Goal: Task Accomplishment & Management: Use online tool/utility

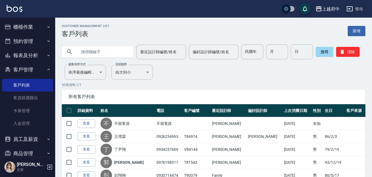
drag, startPoint x: 0, startPoint y: 0, endPoint x: 106, endPoint y: 46, distance: 115.3
click at [104, 54] on input "text" at bounding box center [103, 51] width 52 height 15
type input "0933121913"
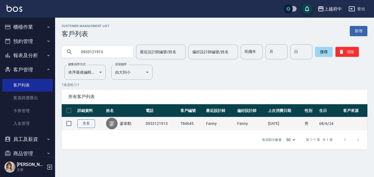
click at [94, 124] on link "查看" at bounding box center [86, 123] width 18 height 9
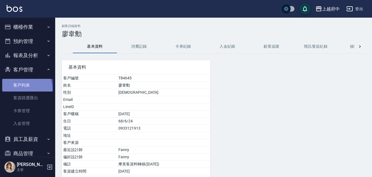
click at [24, 88] on link "客戶列表" at bounding box center [27, 85] width 51 height 13
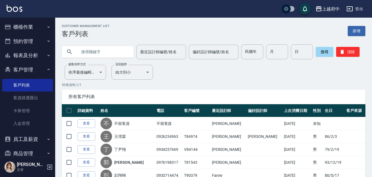
drag, startPoint x: 26, startPoint y: 85, endPoint x: 28, endPoint y: 71, distance: 14.1
click at [26, 85] on link "客戶列表" at bounding box center [27, 85] width 51 height 13
click at [85, 53] on input "text" at bounding box center [103, 51] width 52 height 15
type input "0905169559"
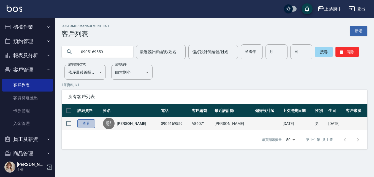
click at [80, 121] on link "查看" at bounding box center [86, 123] width 18 height 9
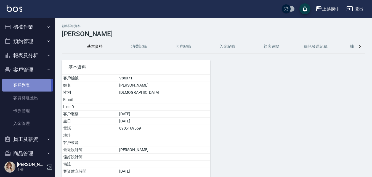
click at [16, 87] on link "客戶列表" at bounding box center [27, 85] width 51 height 13
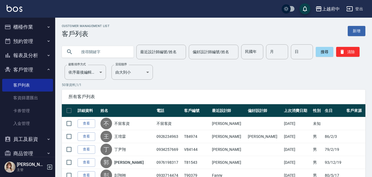
click at [96, 53] on input "text" at bounding box center [103, 51] width 52 height 15
type input "0972916081"
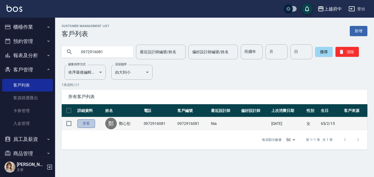
click at [87, 121] on link "查看" at bounding box center [86, 123] width 18 height 9
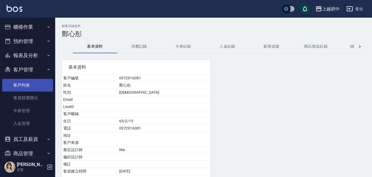
click at [27, 83] on link "客戶列表" at bounding box center [27, 85] width 51 height 13
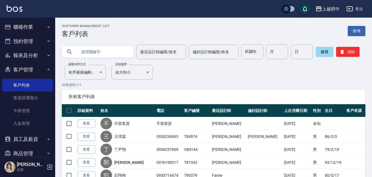
drag, startPoint x: 96, startPoint y: 53, endPoint x: 97, endPoint y: 50, distance: 2.9
click at [96, 52] on input "text" at bounding box center [103, 51] width 52 height 15
paste input "0966789137"
type input "0966789137"
click at [325, 51] on button "搜尋" at bounding box center [324, 52] width 18 height 10
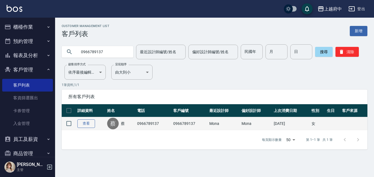
click at [90, 124] on link "查看" at bounding box center [86, 123] width 18 height 9
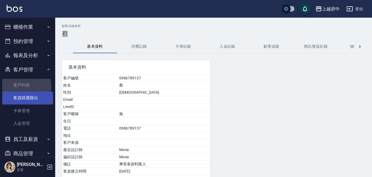
drag, startPoint x: 13, startPoint y: 87, endPoint x: 9, endPoint y: 94, distance: 8.3
click at [13, 86] on link "客戶列表" at bounding box center [27, 85] width 51 height 13
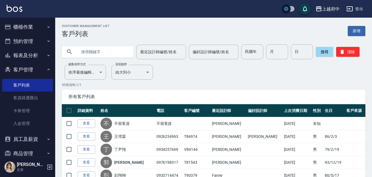
click at [97, 55] on input "text" at bounding box center [103, 51] width 52 height 15
type input "崇維"
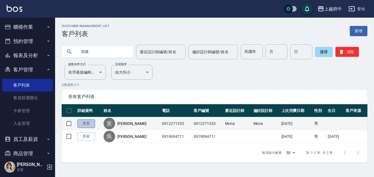
click at [89, 125] on link "查看" at bounding box center [86, 123] width 18 height 9
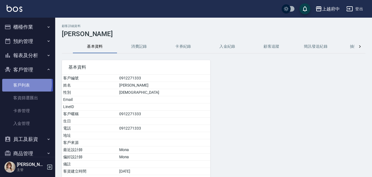
drag, startPoint x: 26, startPoint y: 84, endPoint x: 19, endPoint y: 86, distance: 7.3
click at [25, 84] on link "客戶列表" at bounding box center [27, 85] width 51 height 13
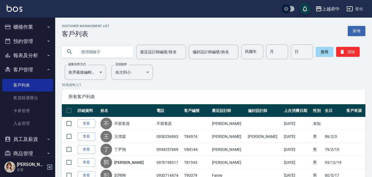
click at [115, 41] on div "最近設計師編號/姓名 最近設計師編號/姓名 偏好設計師編號/姓名 偏好設計師編號/姓名 民國年 民國年 月 月 日 日 搜尋 清除" at bounding box center [210, 49] width 310 height 22
click at [121, 48] on input "text" at bounding box center [103, 51] width 52 height 15
type input "0952330925"
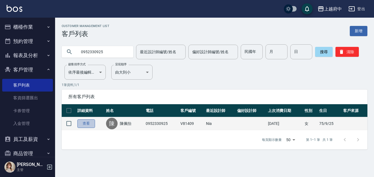
click at [84, 122] on link "查看" at bounding box center [86, 123] width 18 height 9
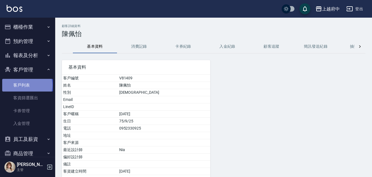
click at [27, 85] on link "客戶列表" at bounding box center [27, 85] width 51 height 13
